Goal: Information Seeking & Learning: Find specific fact

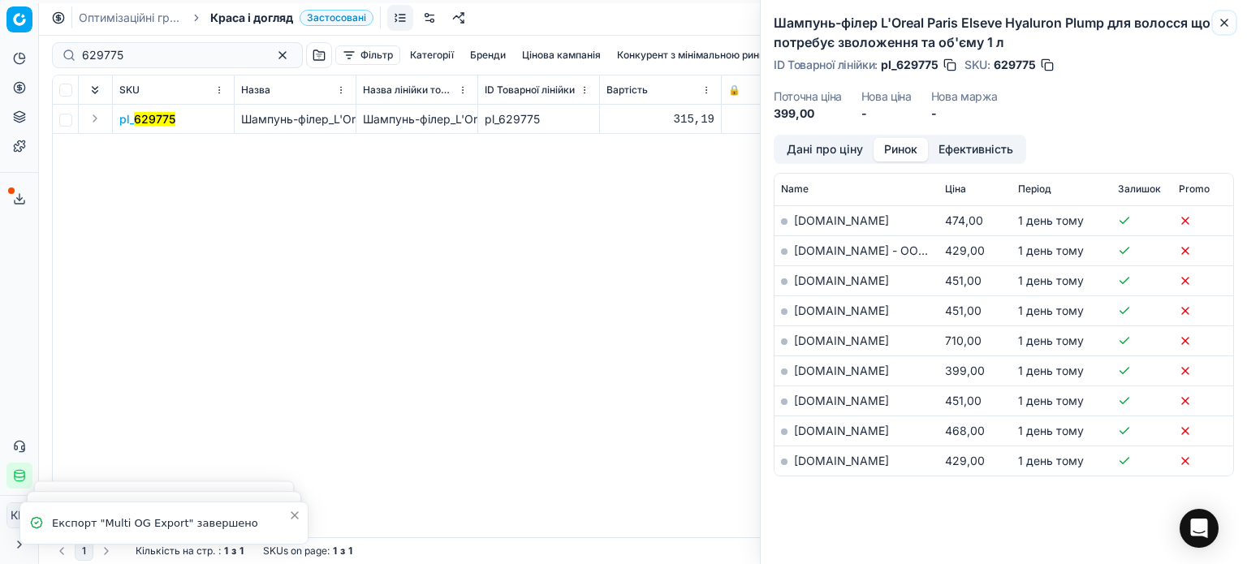
click at [1229, 24] on icon "button" at bounding box center [1224, 22] width 13 height 13
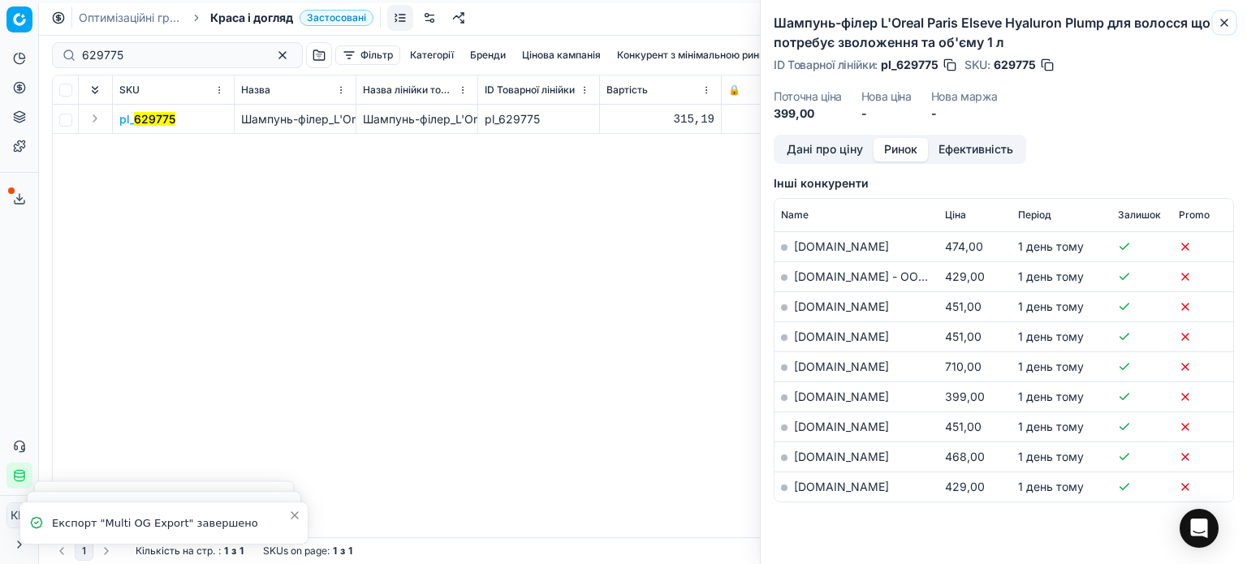
scroll to position [350, 0]
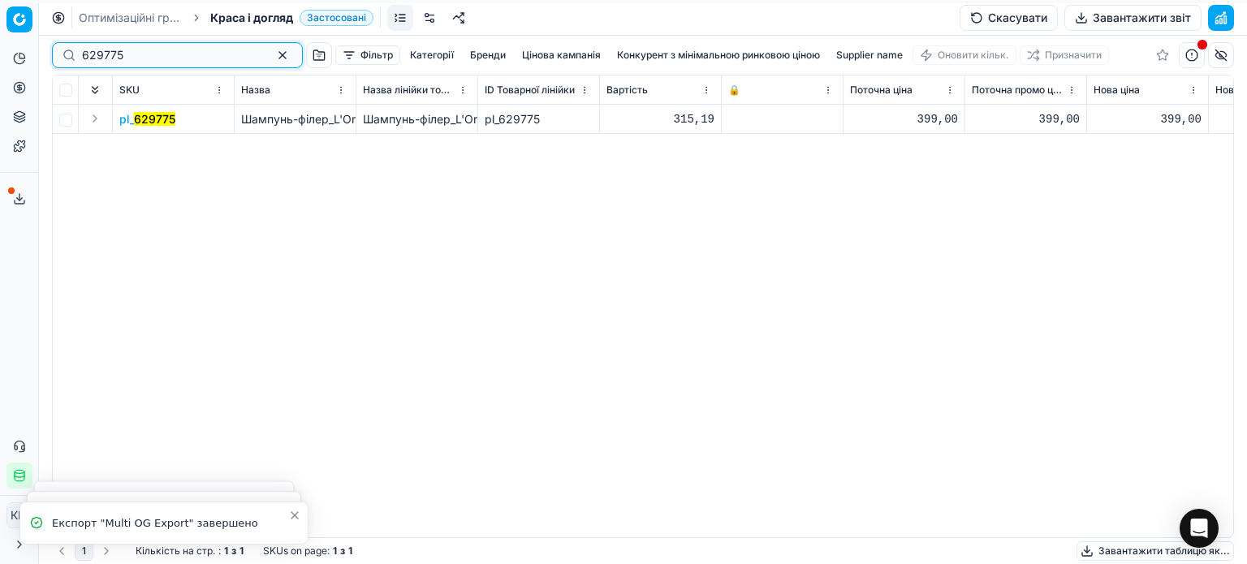
drag, startPoint x: 156, startPoint y: 56, endPoint x: 0, endPoint y: 44, distance: 156.4
click at [0, 45] on div "Pricing platform Аналітика Цінова оптимізація Асортимент продукції Шаблони Серв…" at bounding box center [623, 282] width 1247 height 564
paste input "548773"
type input "548773"
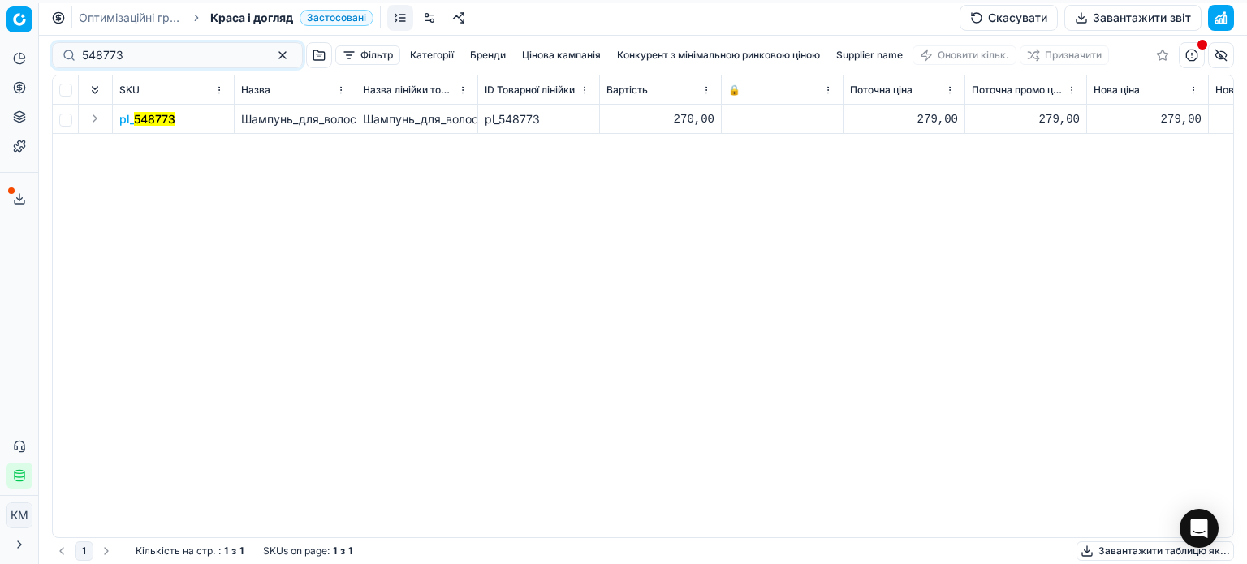
click at [153, 119] on mark "548773" at bounding box center [154, 119] width 41 height 14
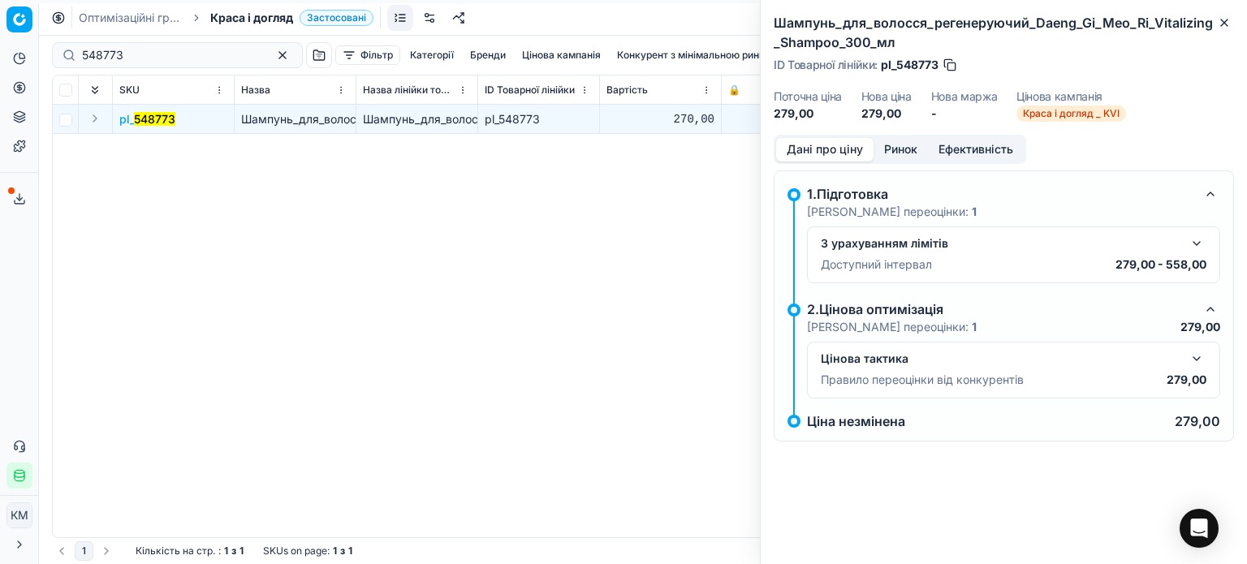
click at [901, 149] on button "Ринок" at bounding box center [901, 150] width 54 height 24
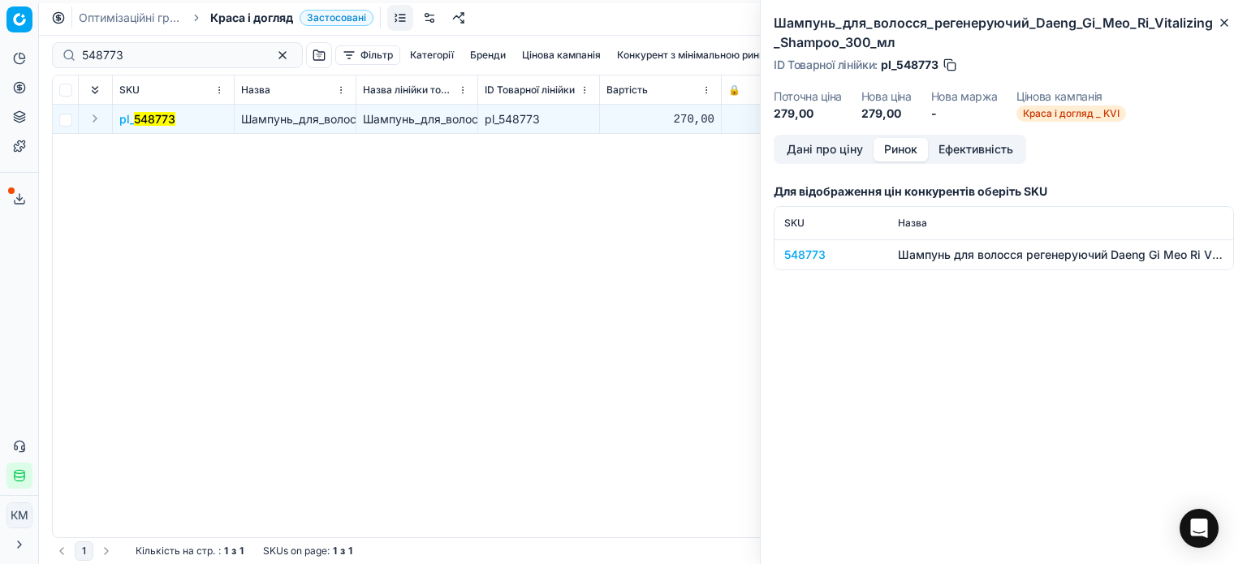
click at [824, 257] on div "548773" at bounding box center [831, 255] width 94 height 16
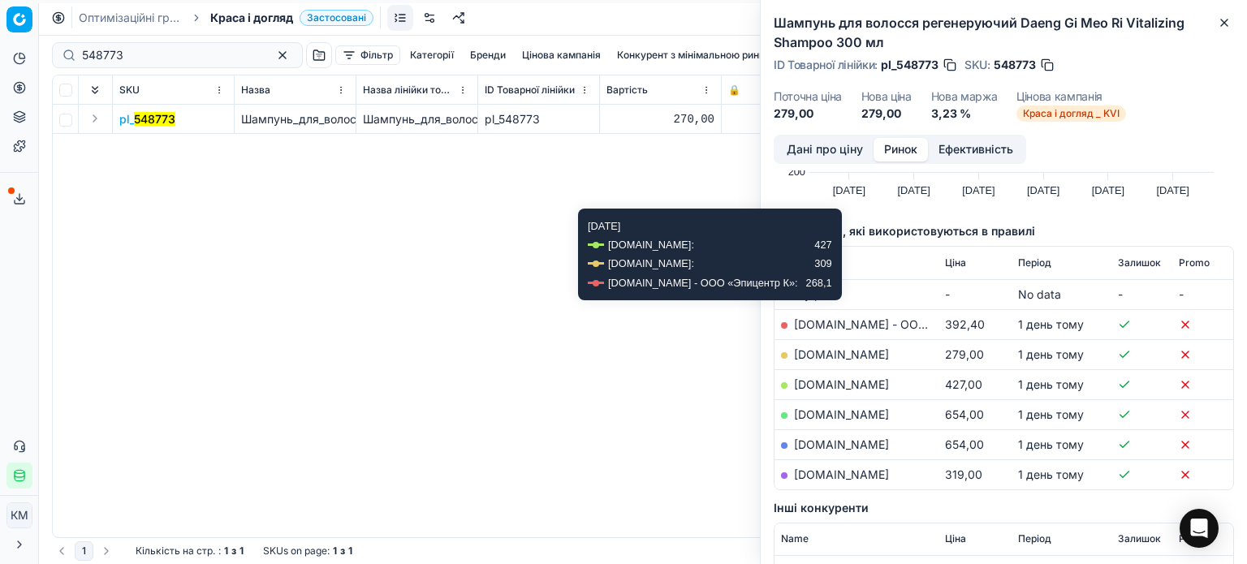
scroll to position [162, 0]
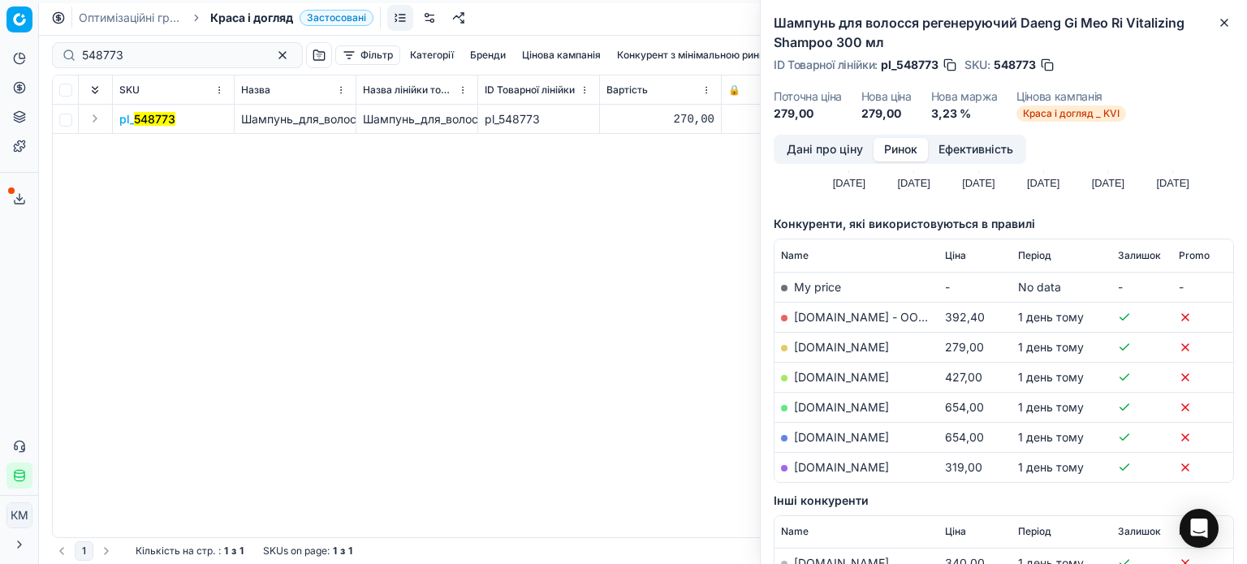
click at [819, 344] on link "[DOMAIN_NAME]" at bounding box center [841, 347] width 95 height 14
click at [1218, 28] on icon "button" at bounding box center [1224, 22] width 13 height 13
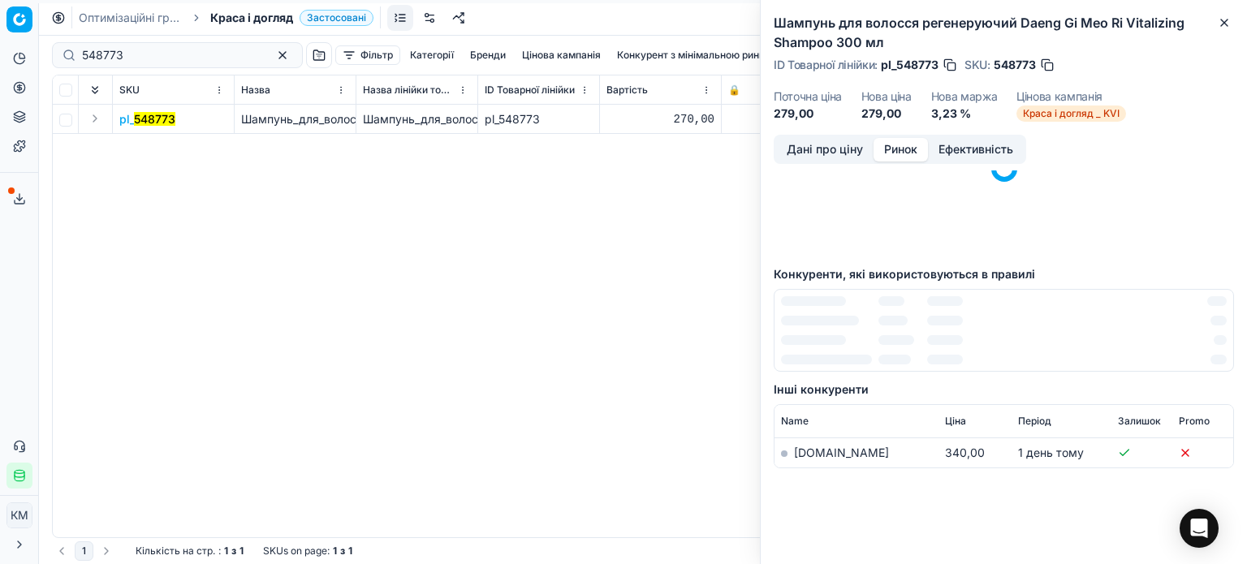
scroll to position [0, 0]
